Goal: Information Seeking & Learning: Find specific fact

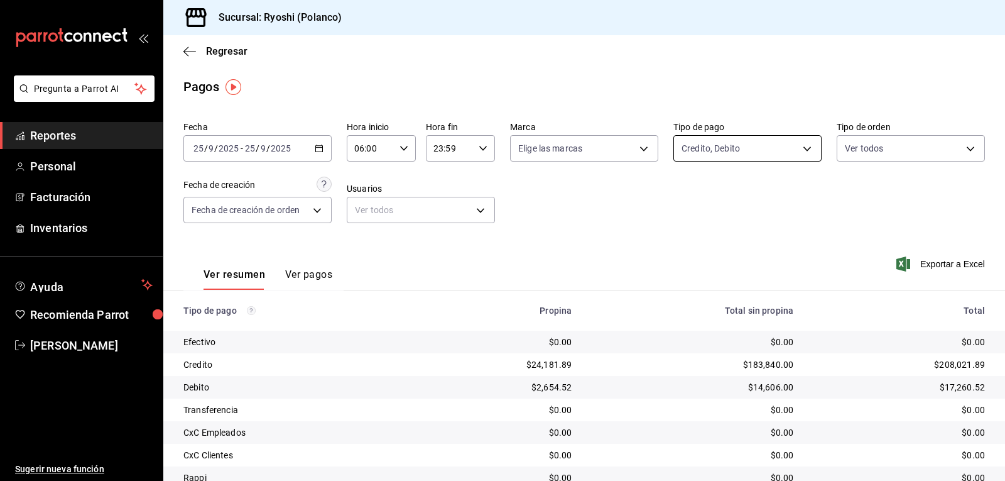
click at [805, 146] on body "Pregunta a Parrot AI Reportes Personal Facturación Inventarios Ayuda Recomienda…" at bounding box center [502, 240] width 1005 height 481
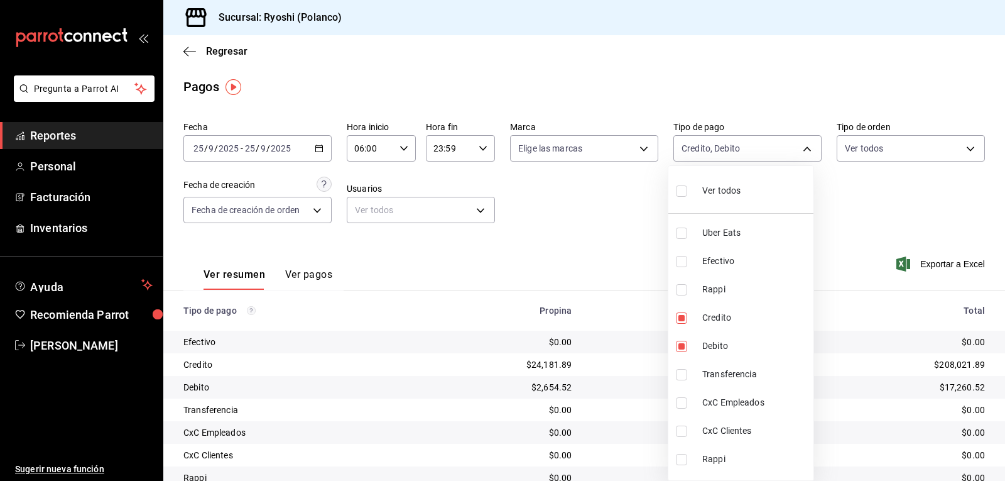
click at [684, 187] on input "checkbox" at bounding box center [681, 190] width 11 height 11
checkbox input "true"
type input "05751dd8-6818-4a8c-b9fb-c7f7071b72fb,789b4605-08e0-4dfe-9865-94468e2c17aa,03400…"
checkbox input "true"
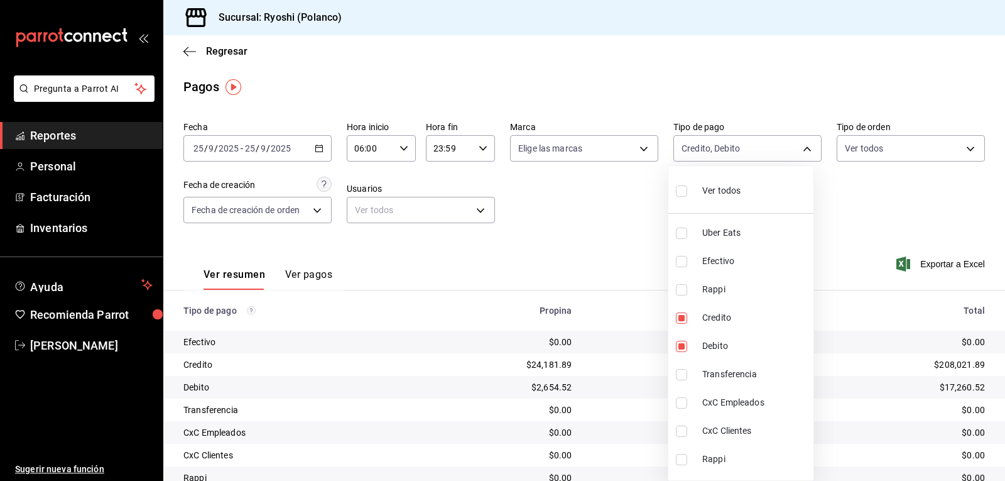
checkbox input "true"
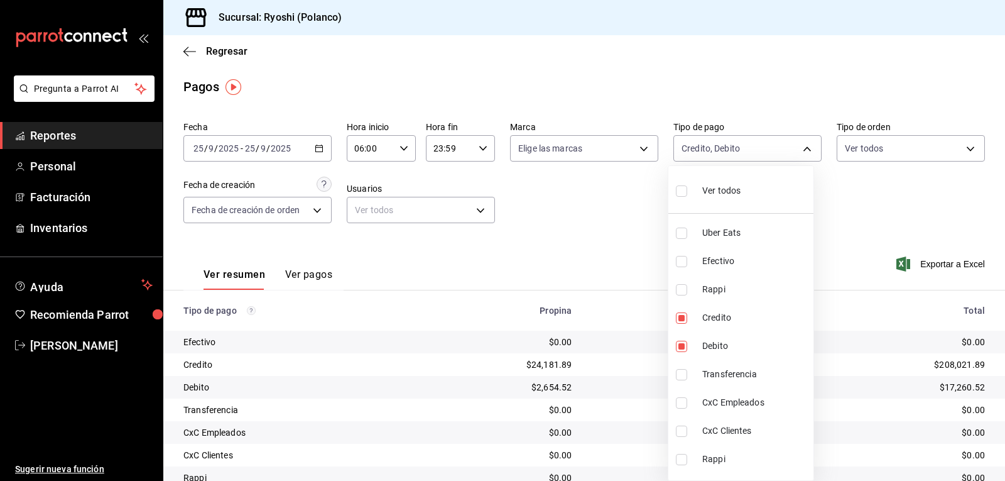
checkbox input "true"
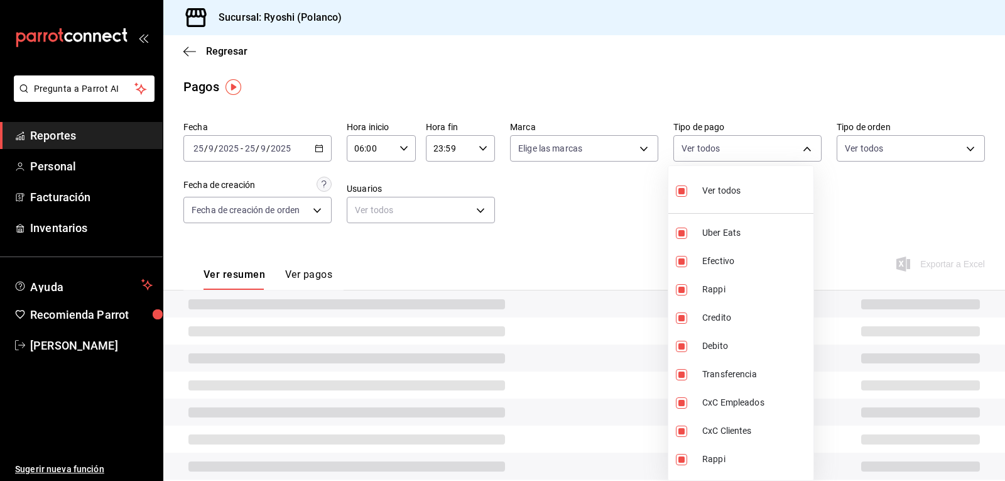
click at [684, 187] on input "checkbox" at bounding box center [681, 190] width 11 height 11
checkbox input "false"
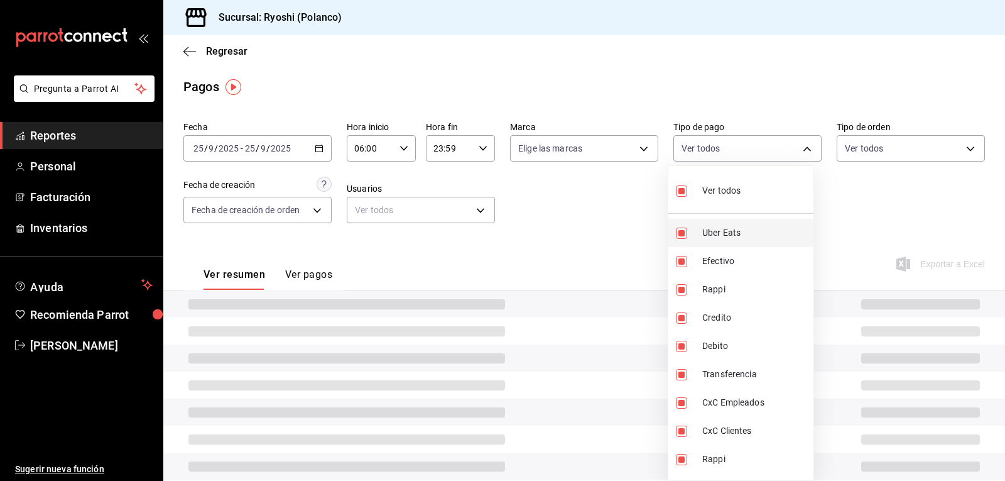
checkbox input "false"
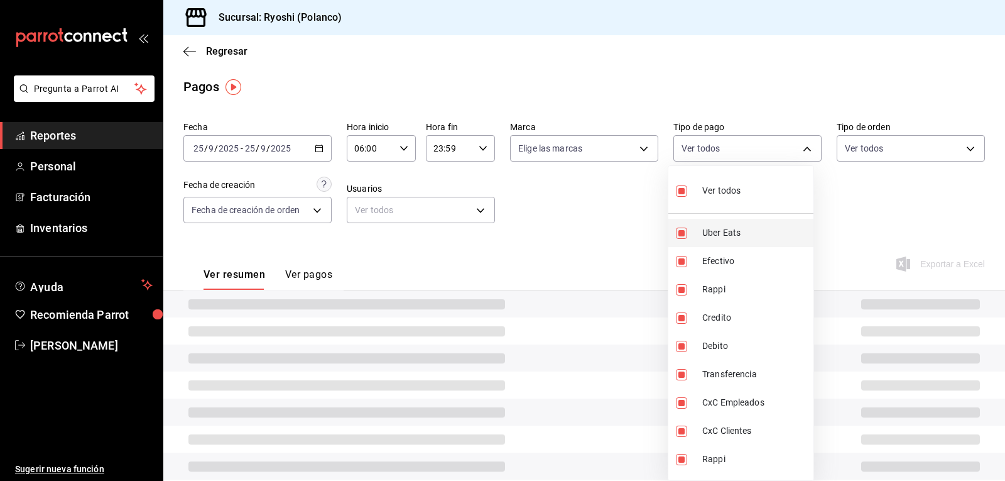
checkbox input "false"
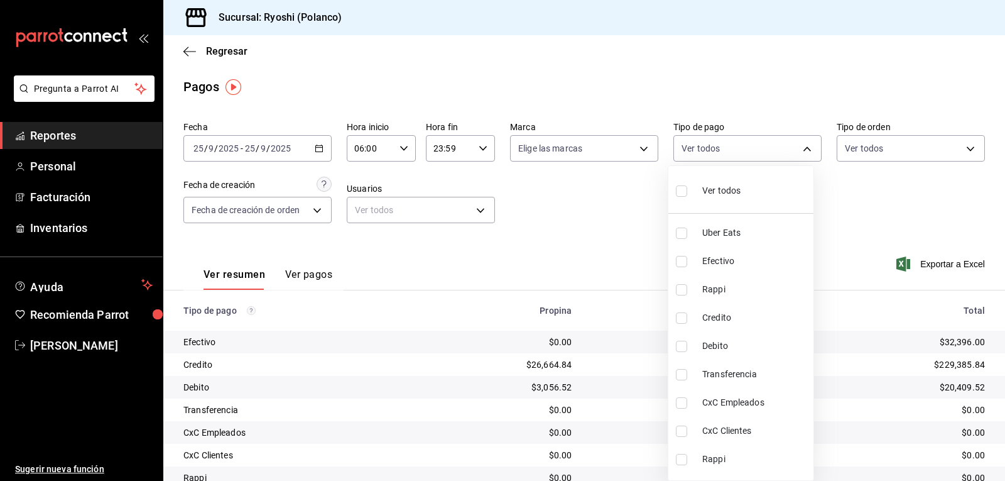
click at [682, 231] on input "checkbox" at bounding box center [681, 232] width 11 height 11
checkbox input "true"
type input "05751dd8-6818-4a8c-b9fb-c7f7071b72fb"
click at [680, 288] on input "checkbox" at bounding box center [681, 289] width 11 height 11
checkbox input "true"
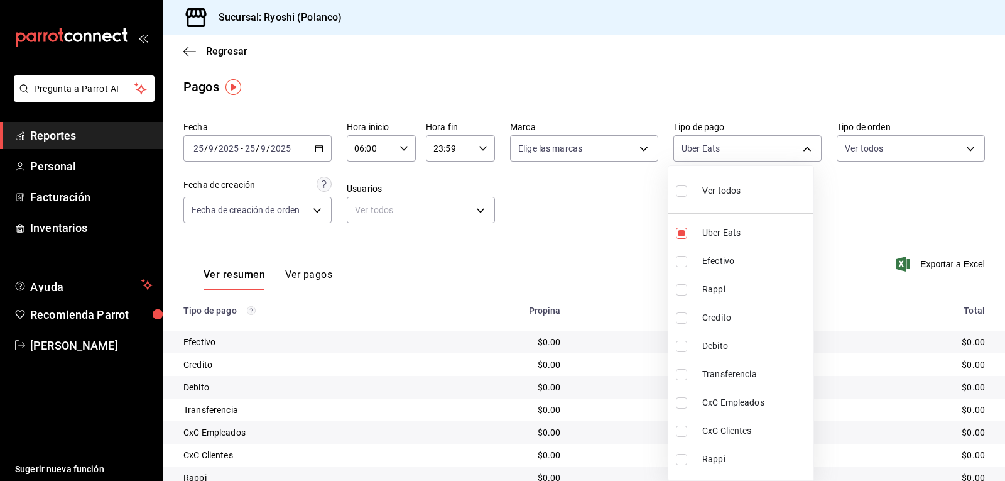
type input "05751dd8-6818-4a8c-b9fb-c7f7071b72fb,034004fd-0b90-4894-bf0d-7190a8897b0c"
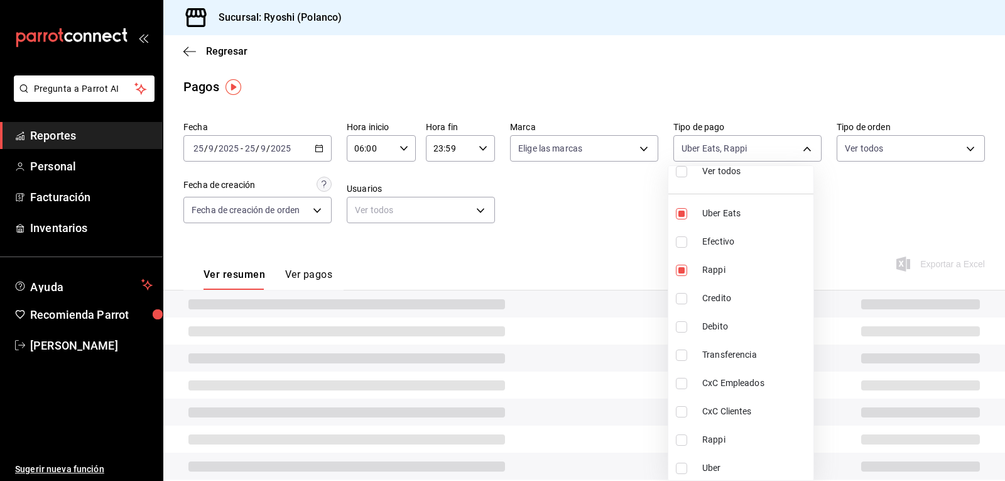
scroll to position [50, 0]
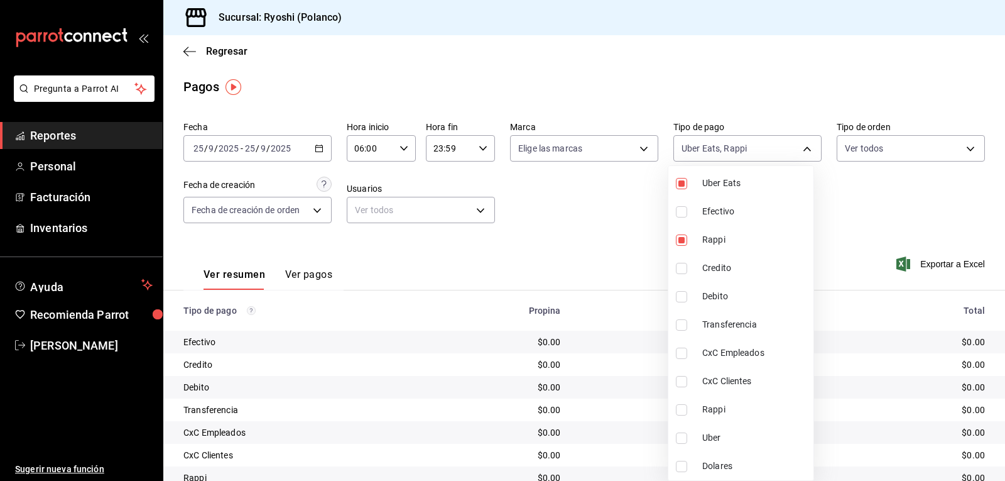
click at [682, 407] on input "checkbox" at bounding box center [681, 409] width 11 height 11
checkbox input "true"
type input "05751dd8-6818-4a8c-b9fb-c7f7071b72fb,034004fd-0b90-4894-bf0d-7190a8897b0c,03b2a…"
click at [682, 437] on input "checkbox" at bounding box center [681, 437] width 11 height 11
checkbox input "true"
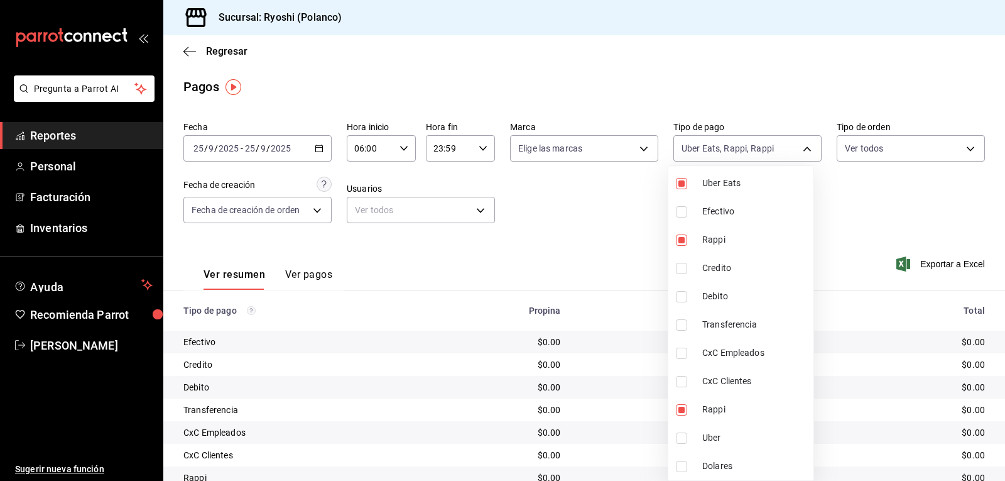
type input "05751dd8-6818-4a8c-b9fb-c7f7071b72fb,034004fd-0b90-4894-bf0d-7190a8897b0c,03b2a…"
click at [642, 414] on div at bounding box center [502, 240] width 1005 height 481
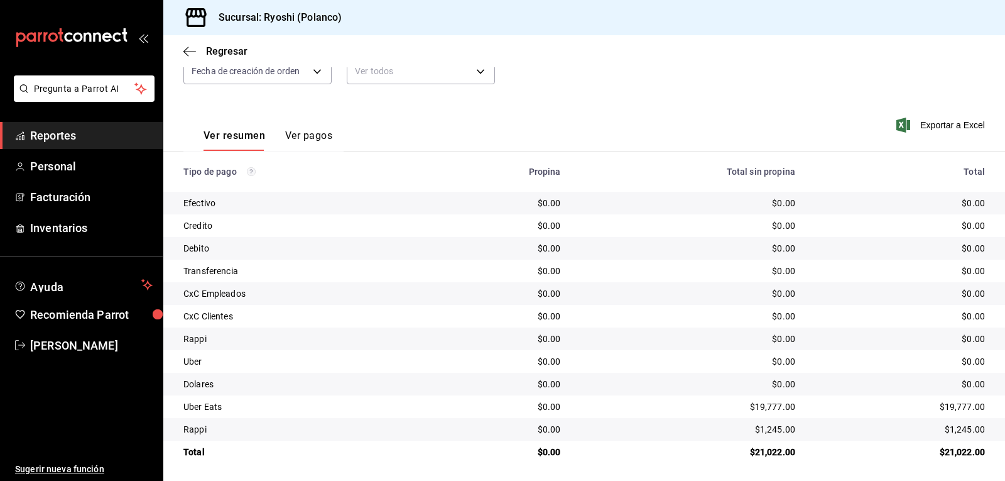
scroll to position [142, 0]
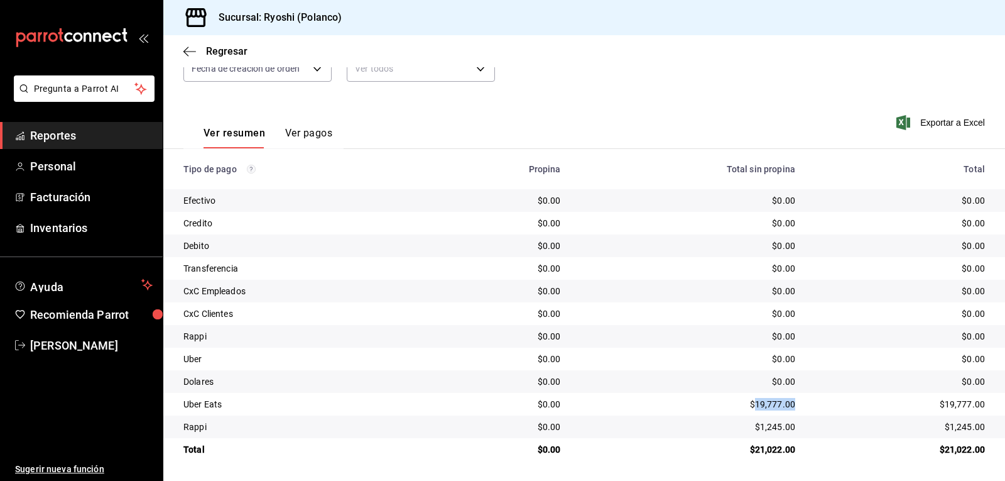
drag, startPoint x: 749, startPoint y: 406, endPoint x: 790, endPoint y: 407, distance: 40.9
click at [790, 407] on td "$19,777.00" at bounding box center [688, 404] width 234 height 23
copy div "19,777.00"
click at [751, 425] on div "$1,245.00" at bounding box center [688, 426] width 214 height 13
drag, startPoint x: 756, startPoint y: 428, endPoint x: 770, endPoint y: 429, distance: 13.8
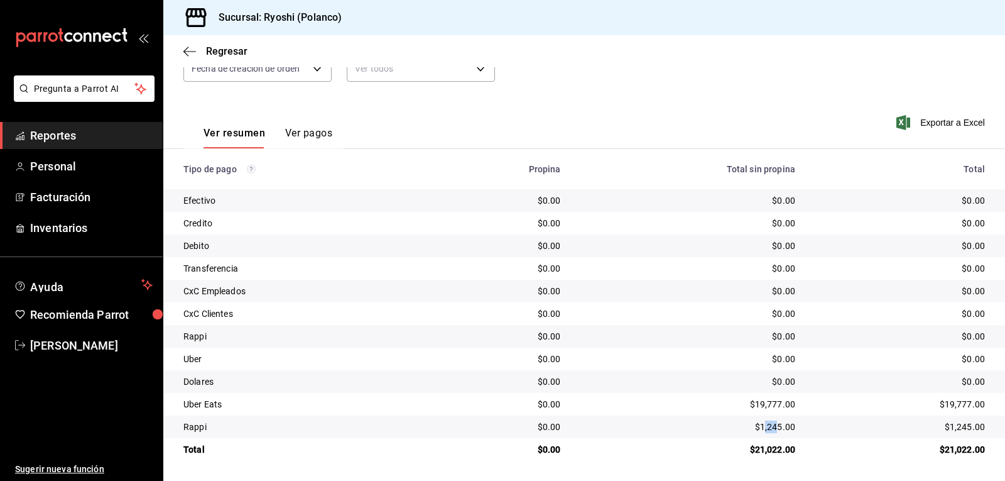
click at [770, 429] on div "$1,245.00" at bounding box center [688, 426] width 214 height 13
drag, startPoint x: 753, startPoint y: 424, endPoint x: 784, endPoint y: 424, distance: 30.8
click at [784, 424] on div "$1,245.00" at bounding box center [688, 426] width 214 height 13
click at [772, 425] on div "$1,245.00" at bounding box center [688, 426] width 214 height 13
drag, startPoint x: 753, startPoint y: 425, endPoint x: 791, endPoint y: 425, distance: 38.3
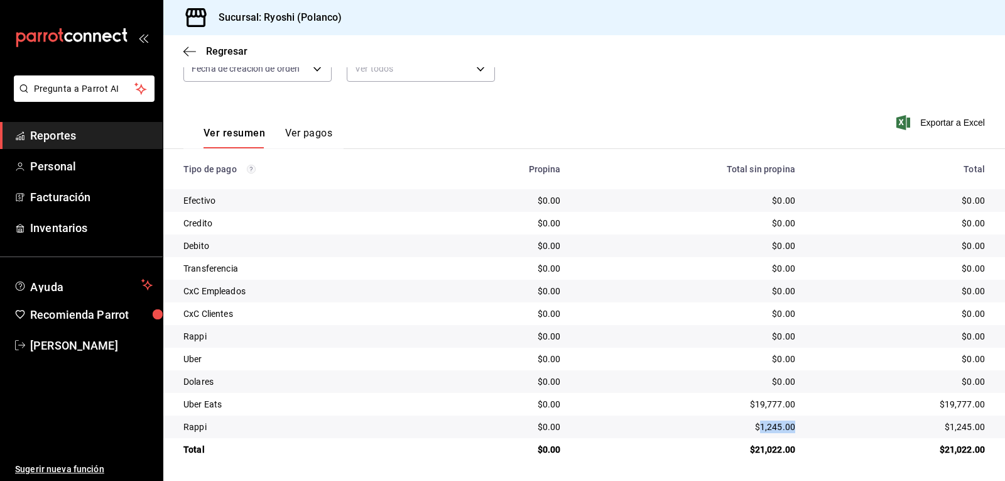
click at [791, 425] on td "$1,245.00" at bounding box center [688, 426] width 234 height 23
copy div "1,245.00"
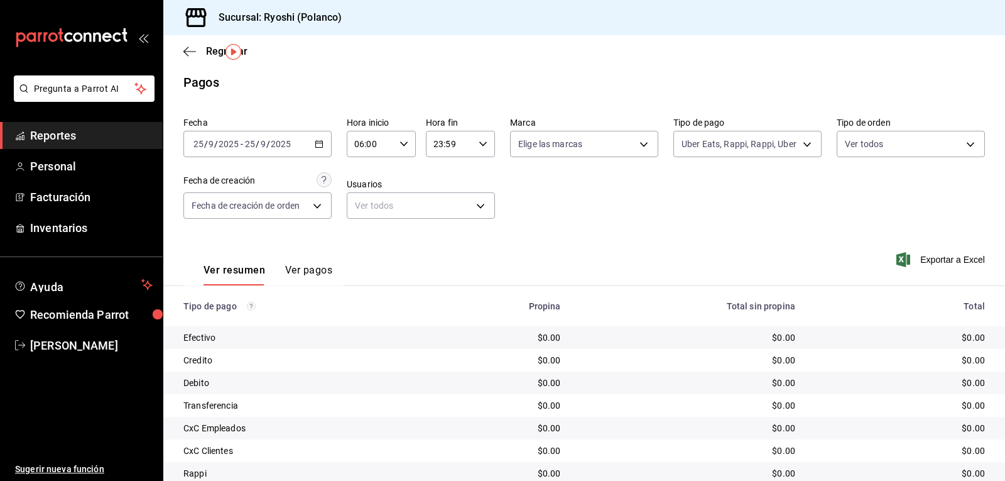
scroll to position [0, 0]
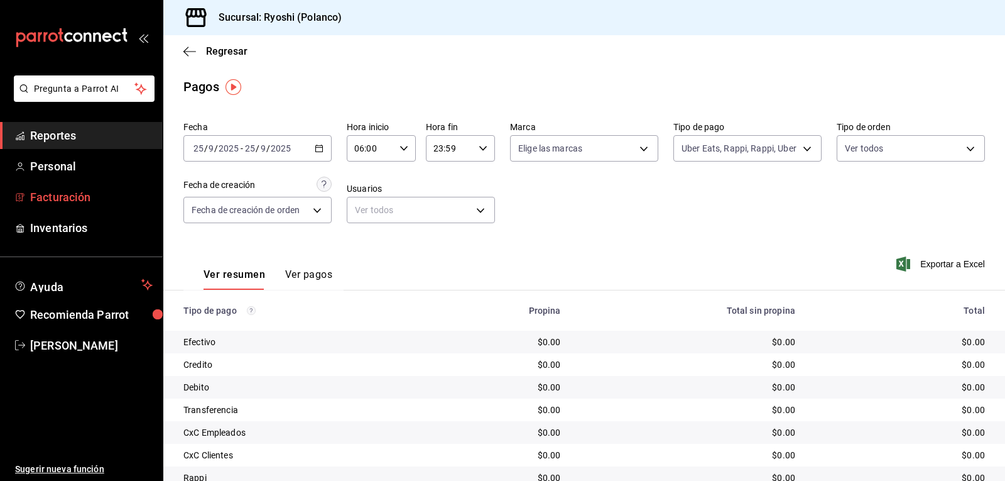
click at [63, 194] on span "Facturación" at bounding box center [91, 197] width 123 height 17
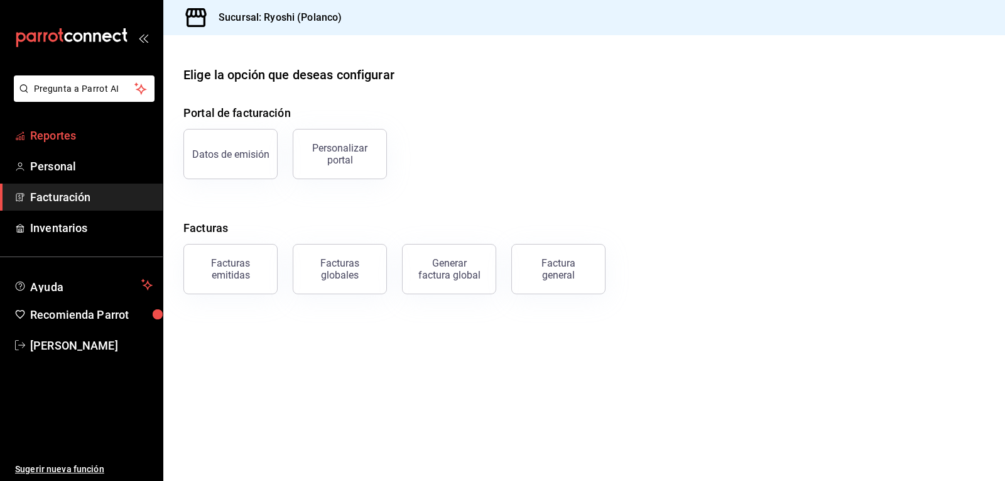
click at [79, 136] on span "Reportes" at bounding box center [91, 135] width 123 height 17
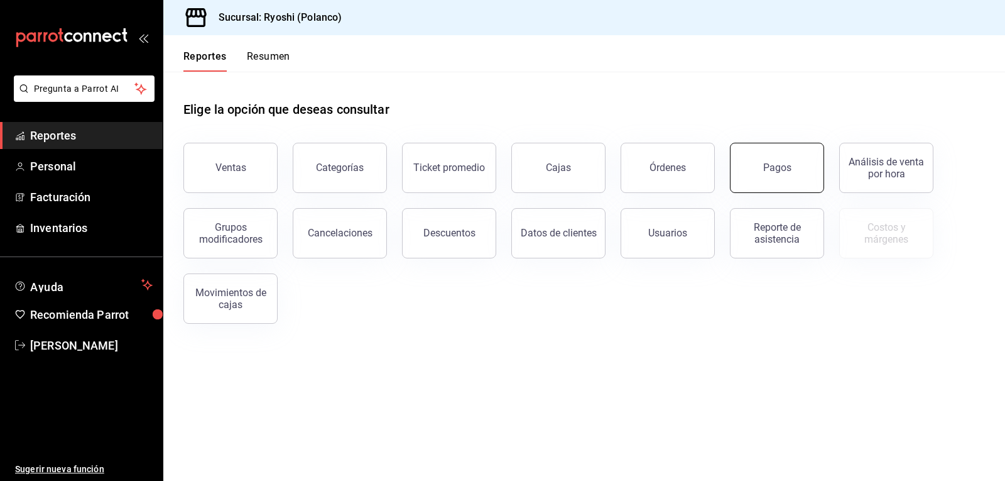
click at [780, 170] on div "Pagos" at bounding box center [778, 167] width 28 height 12
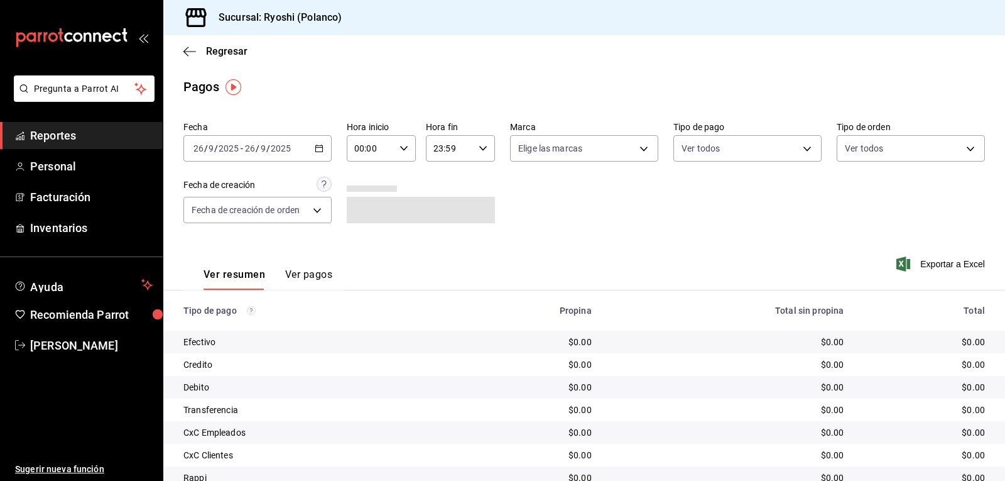
click at [401, 146] on icon "button" at bounding box center [404, 148] width 9 height 9
click at [367, 236] on span "06" at bounding box center [362, 236] width 14 height 10
click at [564, 205] on div at bounding box center [502, 240] width 1005 height 481
click at [316, 145] on icon "button" at bounding box center [319, 148] width 9 height 9
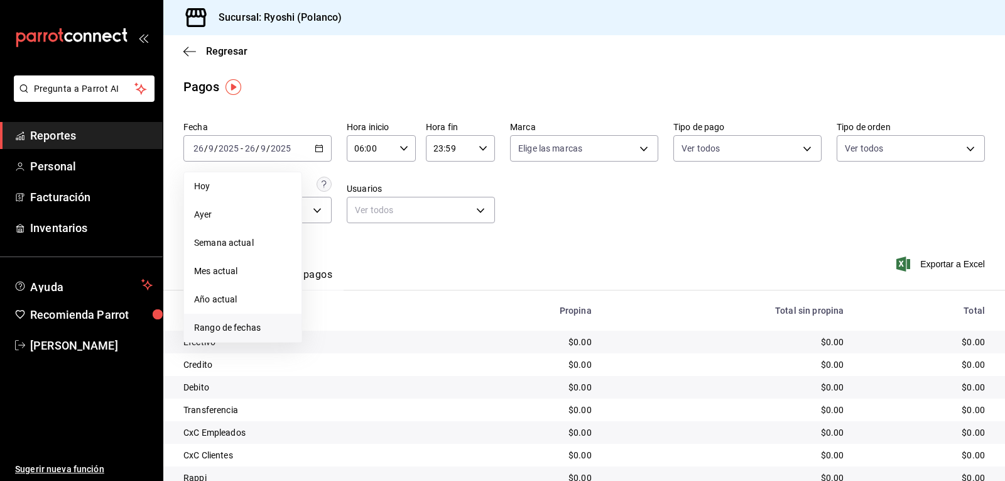
click at [217, 327] on span "Rango de fechas" at bounding box center [242, 327] width 97 height 13
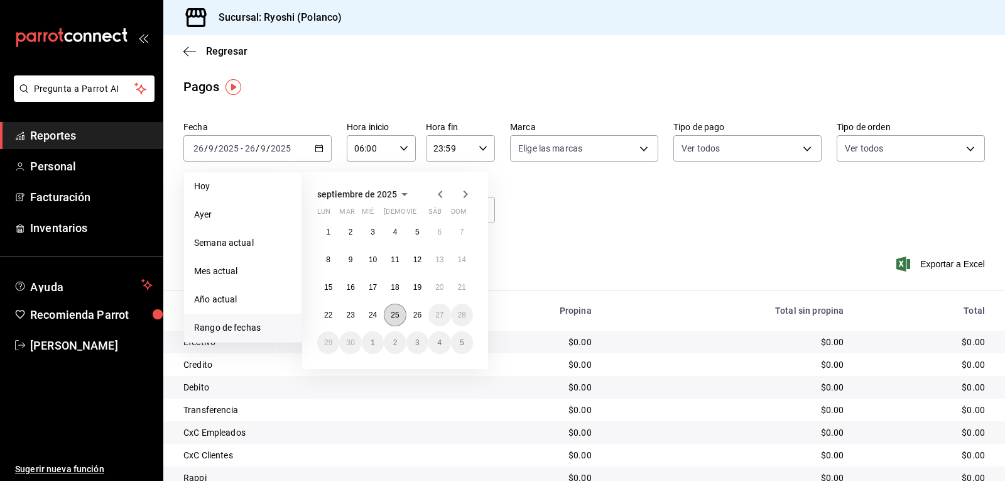
click at [399, 318] on abbr "25" at bounding box center [395, 314] width 8 height 9
click at [415, 319] on abbr "26" at bounding box center [417, 314] width 8 height 9
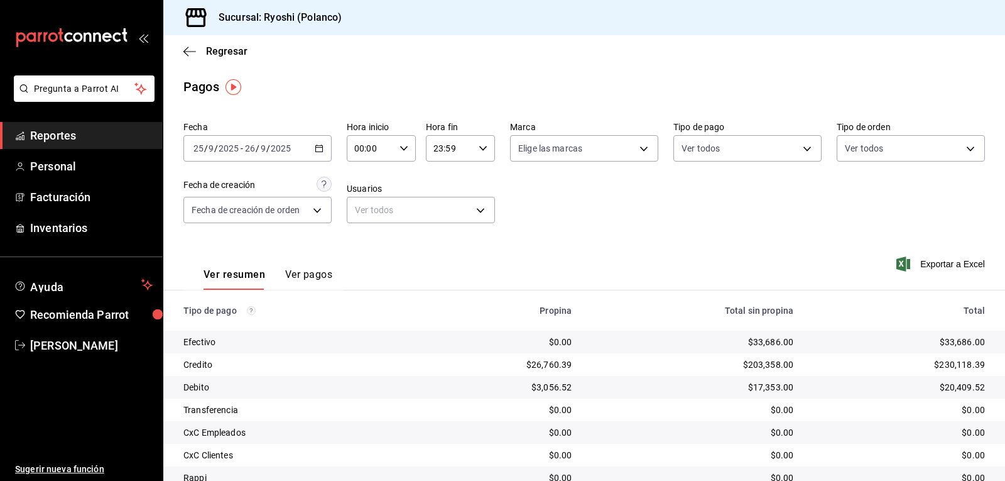
click at [400, 146] on icon "button" at bounding box center [404, 148] width 9 height 9
click at [363, 203] on span "05" at bounding box center [362, 205] width 14 height 10
type input "05:00"
click at [635, 285] on div at bounding box center [502, 240] width 1005 height 481
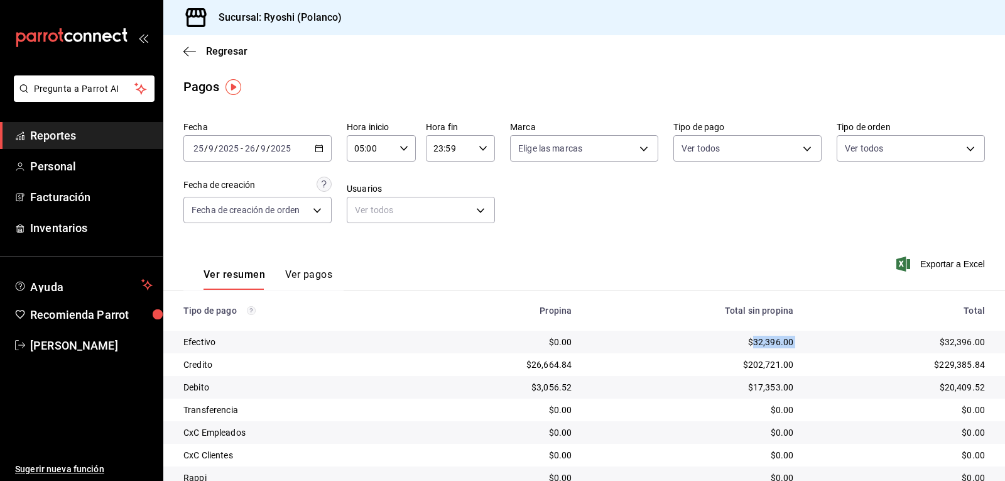
drag, startPoint x: 745, startPoint y: 343, endPoint x: 803, endPoint y: 342, distance: 58.4
click at [803, 342] on tr "Efectivo $0.00 $32,396.00 $32,396.00" at bounding box center [584, 342] width 842 height 23
copy div "32,396.00"
click at [75, 192] on span "Facturación" at bounding box center [91, 197] width 123 height 17
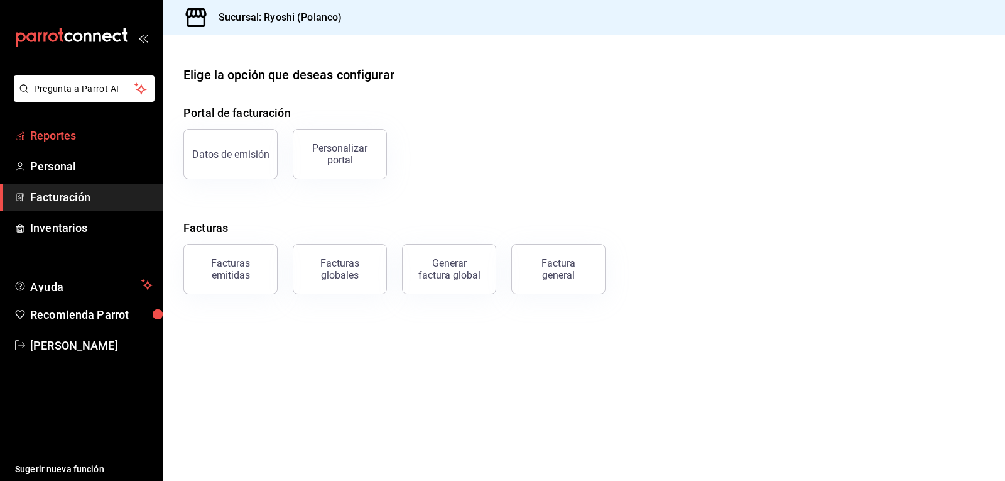
click at [66, 134] on span "Reportes" at bounding box center [91, 135] width 123 height 17
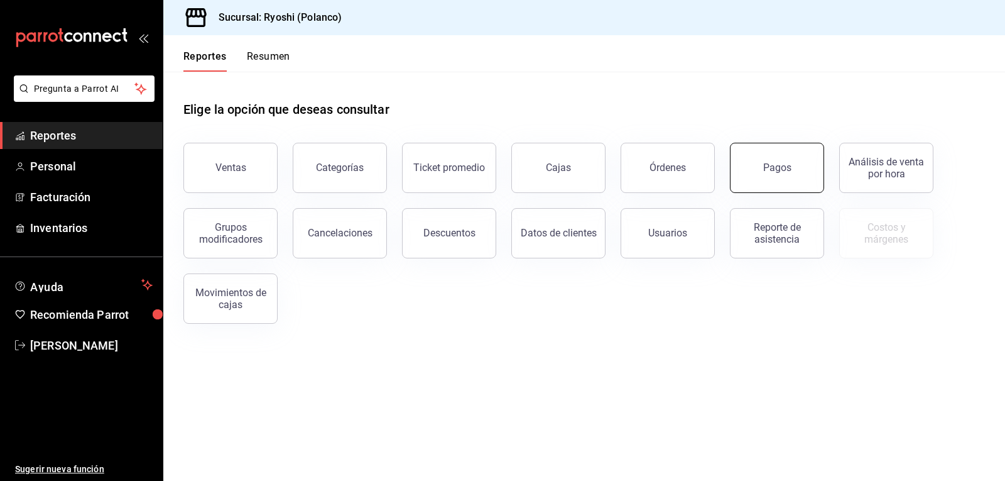
click at [779, 169] on div "Pagos" at bounding box center [778, 167] width 28 height 12
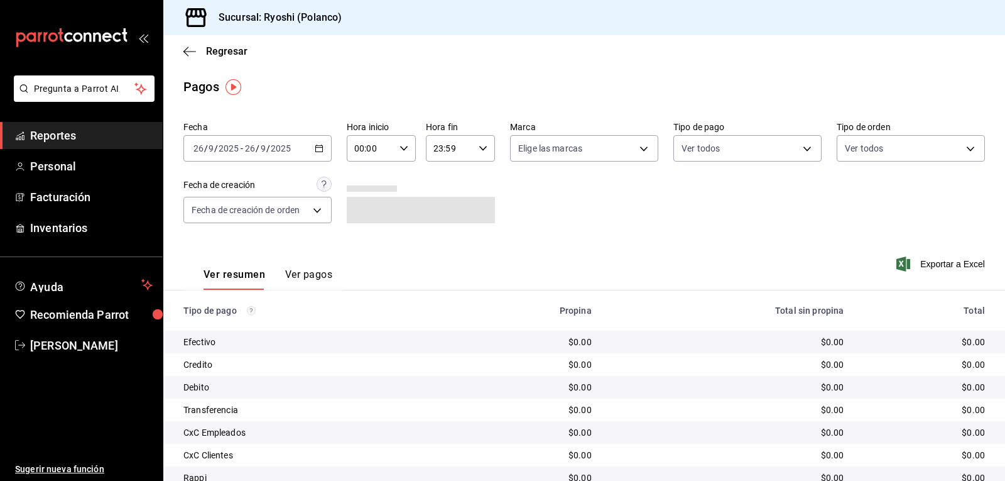
click at [400, 146] on icon "button" at bounding box center [404, 148] width 9 height 9
click at [365, 205] on span "05" at bounding box center [362, 205] width 14 height 10
type input "05:00"
click at [322, 150] on div at bounding box center [502, 240] width 1005 height 481
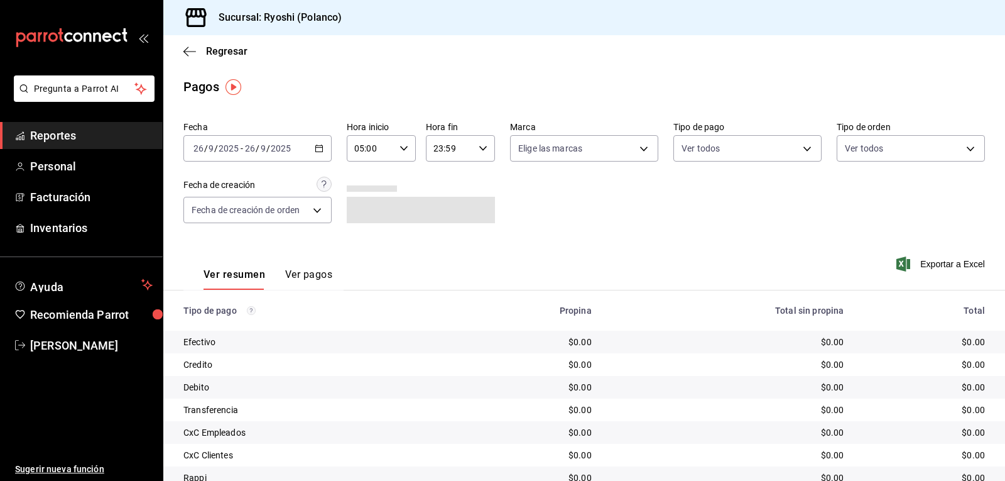
click at [318, 150] on icon "button" at bounding box center [319, 148] width 9 height 9
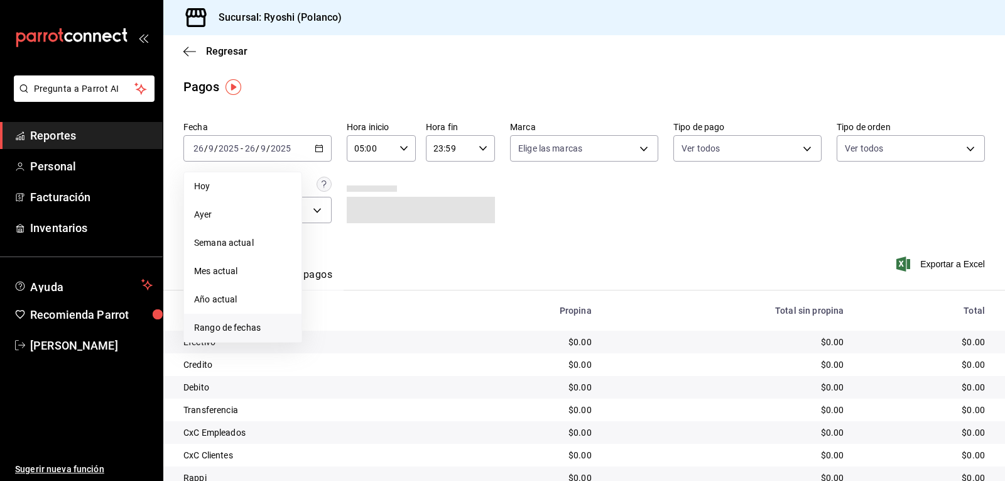
click at [222, 322] on span "Rango de fechas" at bounding box center [242, 327] width 97 height 13
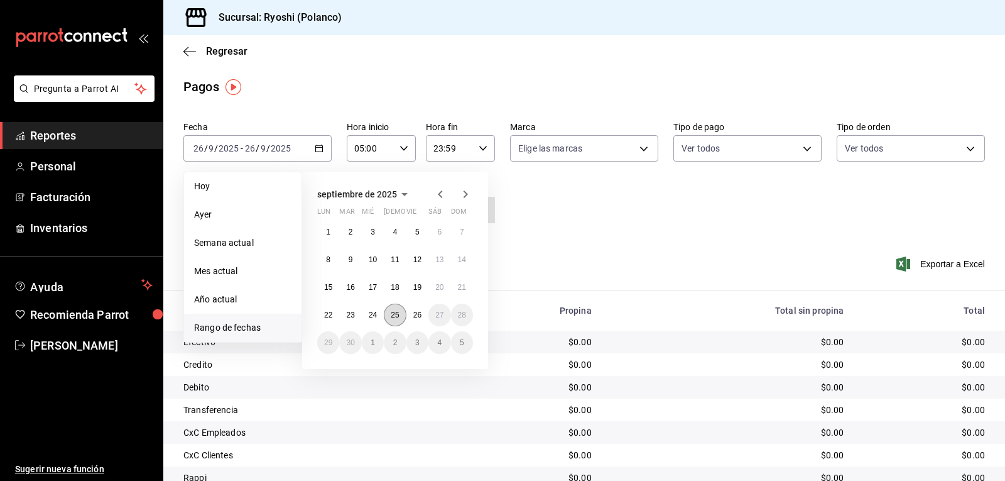
click at [393, 314] on abbr "25" at bounding box center [395, 314] width 8 height 9
click at [415, 314] on abbr "26" at bounding box center [417, 314] width 8 height 9
click at [801, 151] on body "Pregunta a Parrot AI Reportes Personal Facturación Inventarios Ayuda Recomienda…" at bounding box center [502, 240] width 1005 height 481
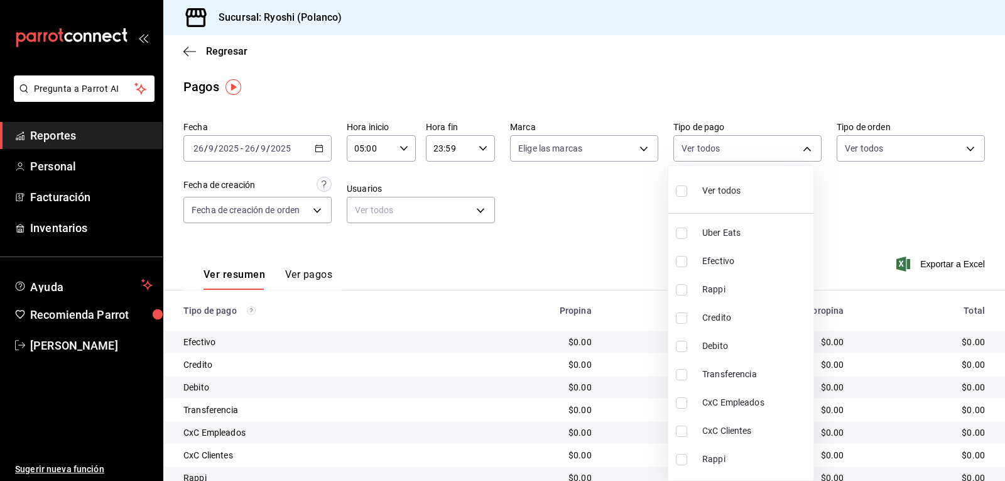
click at [681, 315] on input "checkbox" at bounding box center [681, 317] width 11 height 11
checkbox input "true"
type input "9b0685d2-7f5d-4ede-a6b4-58a2ffcbf3cd"
click at [682, 347] on input "checkbox" at bounding box center [681, 346] width 11 height 11
checkbox input "true"
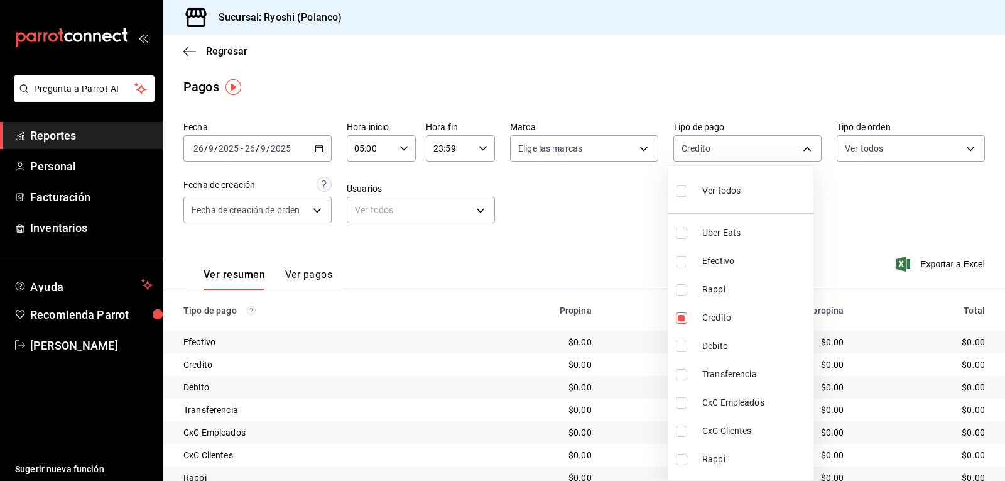
type input "9b0685d2-7f5d-4ede-a6b4-58a2ffcbf3cd,4fc1f123-1106-4d46-a6dc-4994d0550367"
click at [615, 273] on div at bounding box center [502, 240] width 1005 height 481
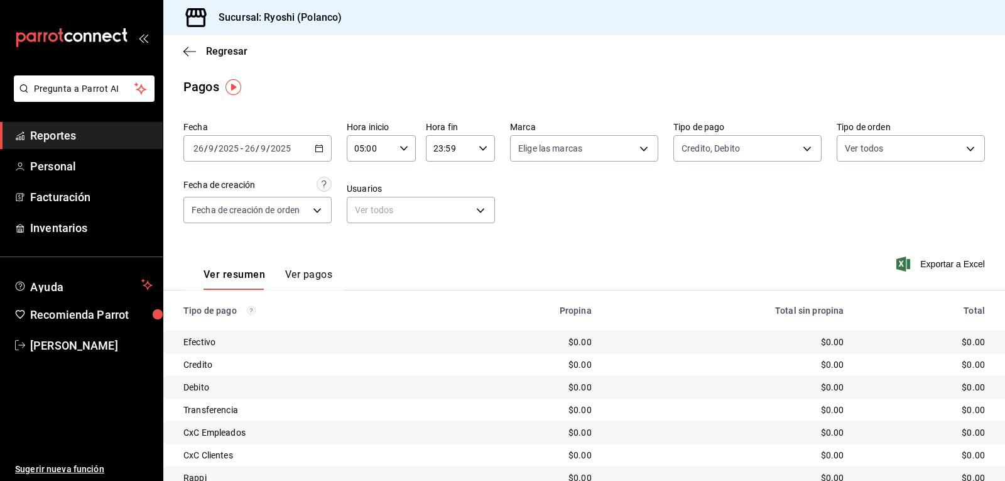
click at [319, 148] on icon "button" at bounding box center [319, 148] width 9 height 9
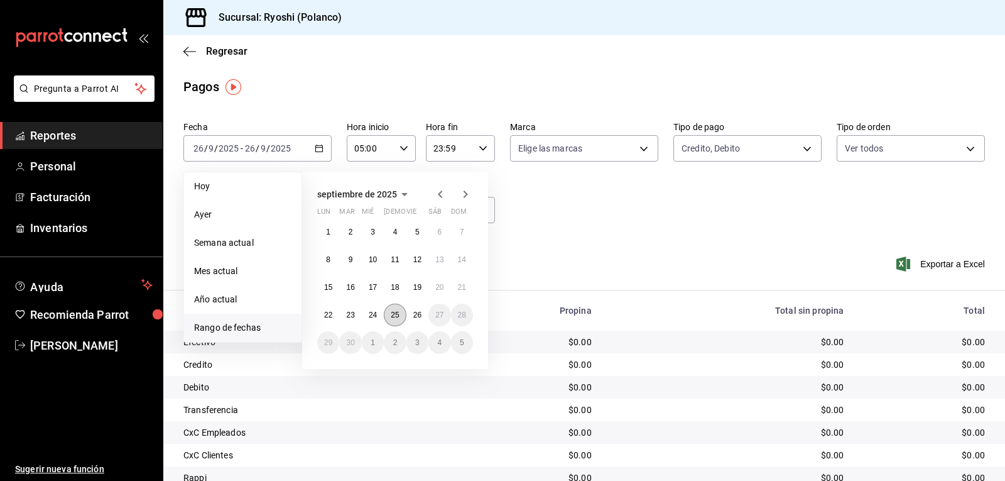
click at [400, 315] on button "25" at bounding box center [395, 315] width 22 height 23
click at [412, 315] on button "26" at bounding box center [418, 315] width 22 height 23
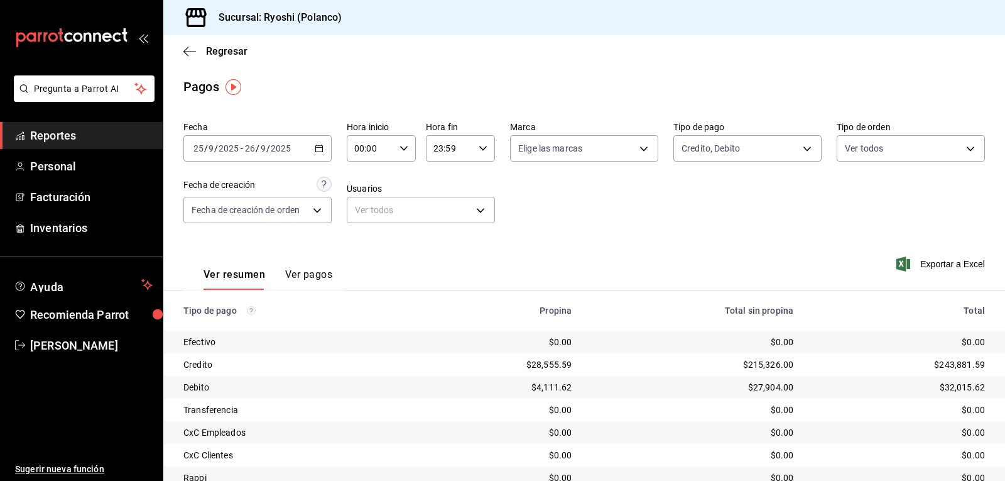
click at [652, 264] on div "Ver resumen Ver pagos Exportar a Excel" at bounding box center [584, 271] width 842 height 67
click at [402, 147] on icon "button" at bounding box center [404, 148] width 9 height 9
click at [359, 233] on span "06" at bounding box center [362, 236] width 14 height 10
type input "06:00"
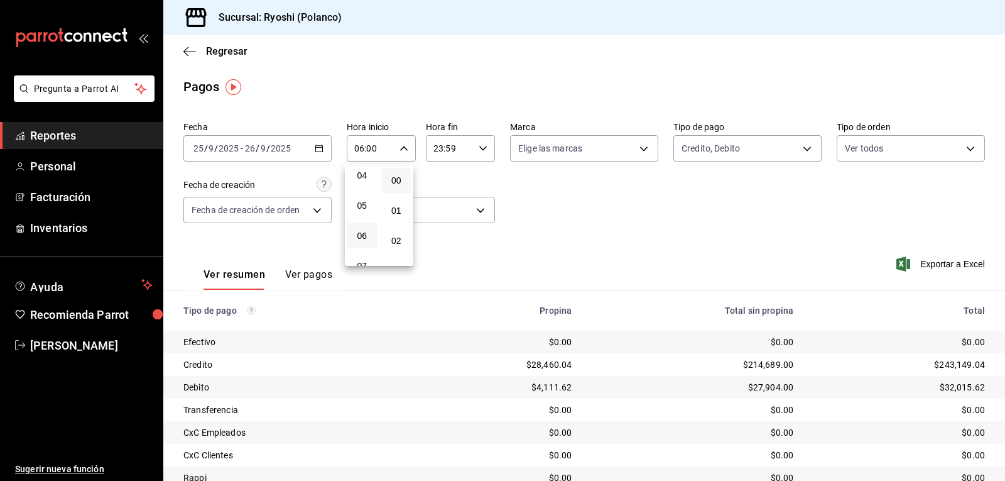
click at [622, 216] on div at bounding box center [502, 240] width 1005 height 481
click at [801, 145] on body "Pregunta a Parrot AI Reportes Personal Facturación Inventarios Ayuda Recomienda…" at bounding box center [502, 240] width 1005 height 481
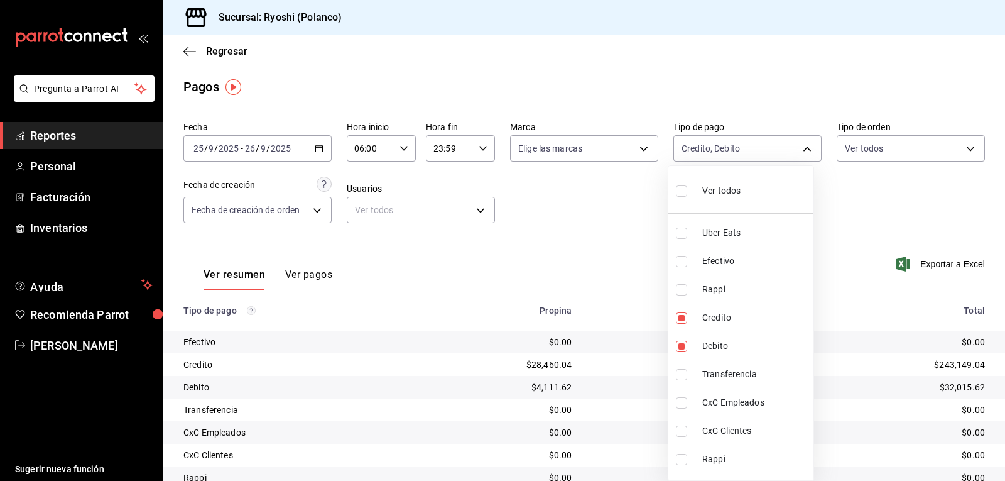
click at [681, 190] on input "checkbox" at bounding box center [681, 190] width 11 height 11
checkbox input "true"
type input "05751dd8-6818-4a8c-b9fb-c7f7071b72fb,789b4605-08e0-4dfe-9865-94468e2c17aa,03400…"
checkbox input "true"
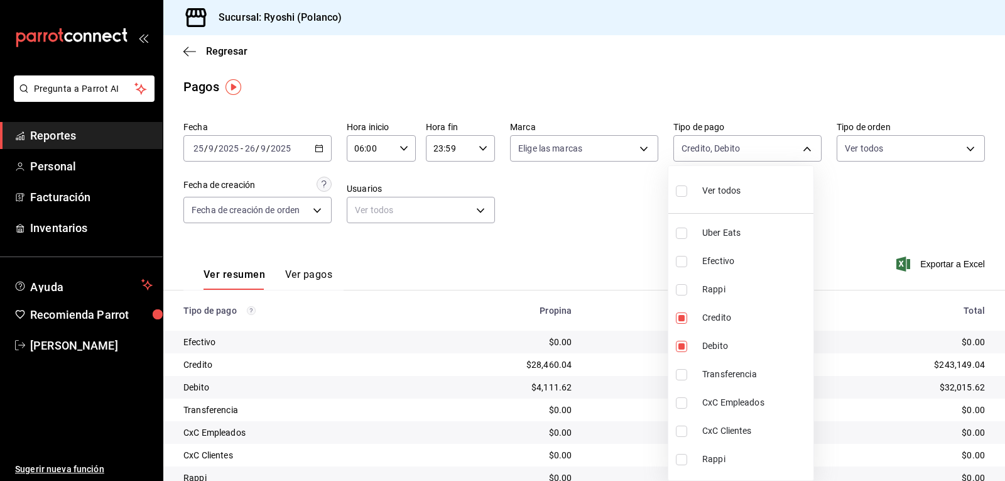
checkbox input "true"
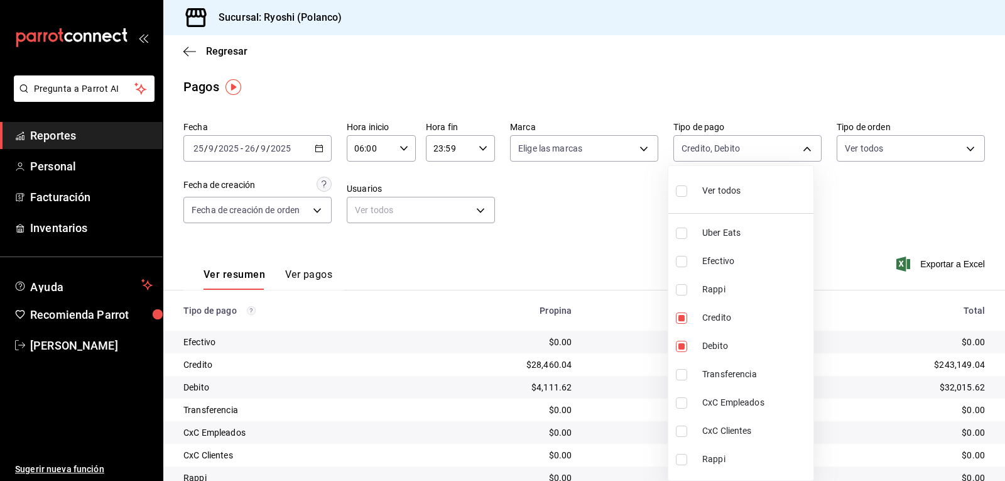
checkbox input "true"
click at [636, 263] on div at bounding box center [502, 240] width 1005 height 481
